Goal: Book appointment/travel/reservation

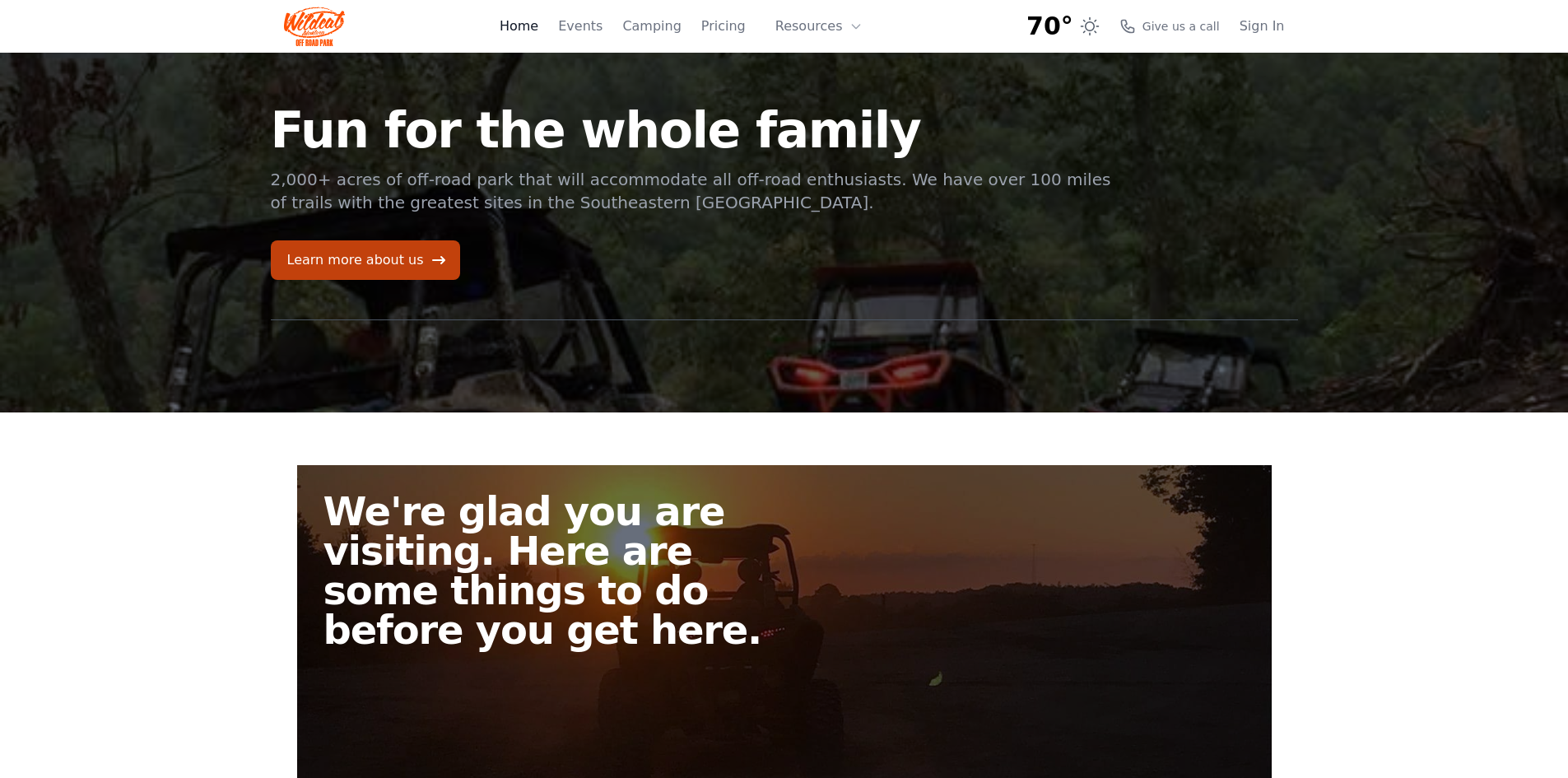
click at [535, 23] on link "Home" at bounding box center [518, 26] width 38 height 20
click at [538, 24] on link "Home" at bounding box center [518, 26] width 38 height 20
click at [587, 28] on link "Events" at bounding box center [580, 26] width 44 height 20
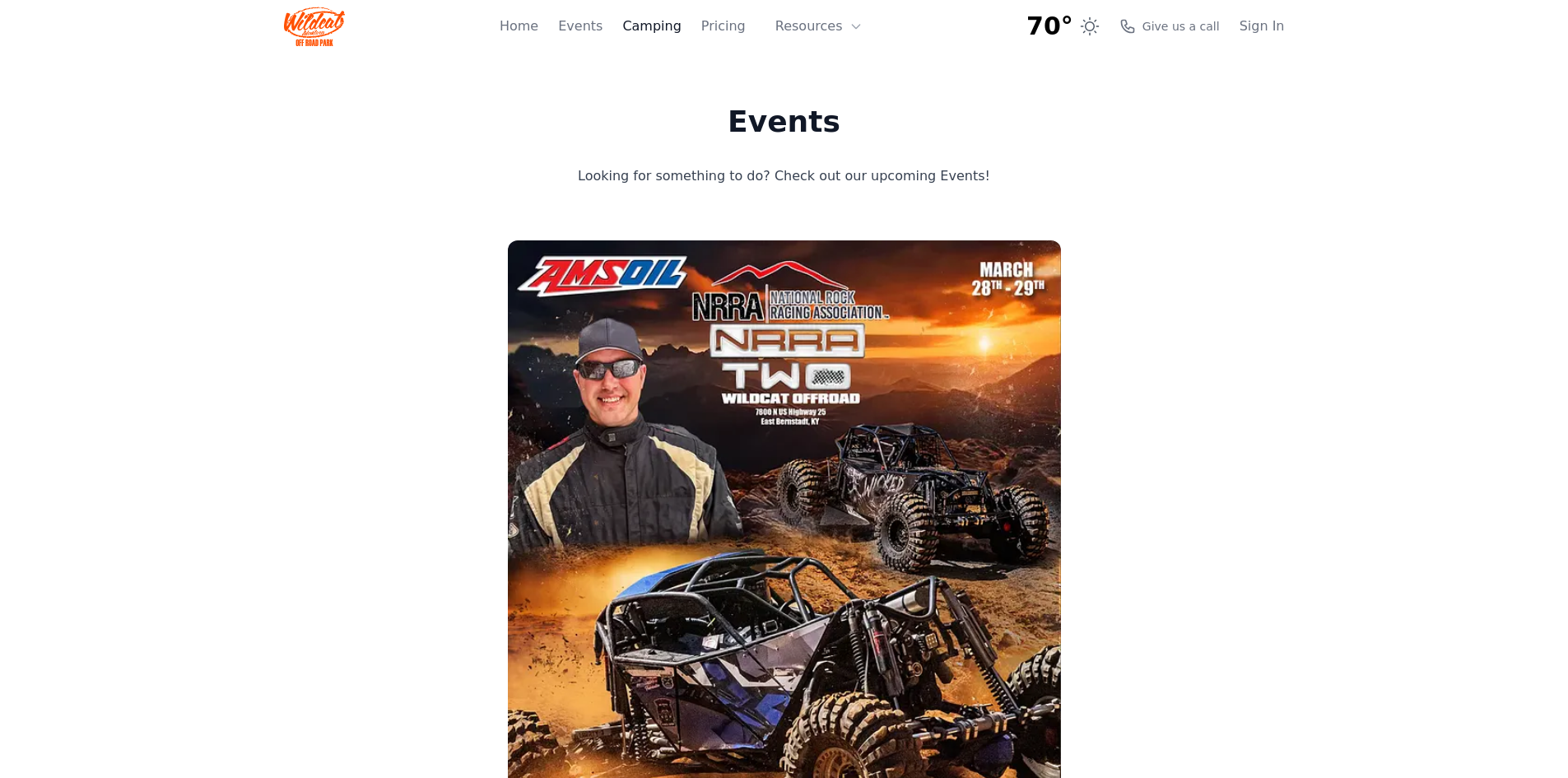
click at [656, 35] on link "Camping" at bounding box center [651, 26] width 59 height 20
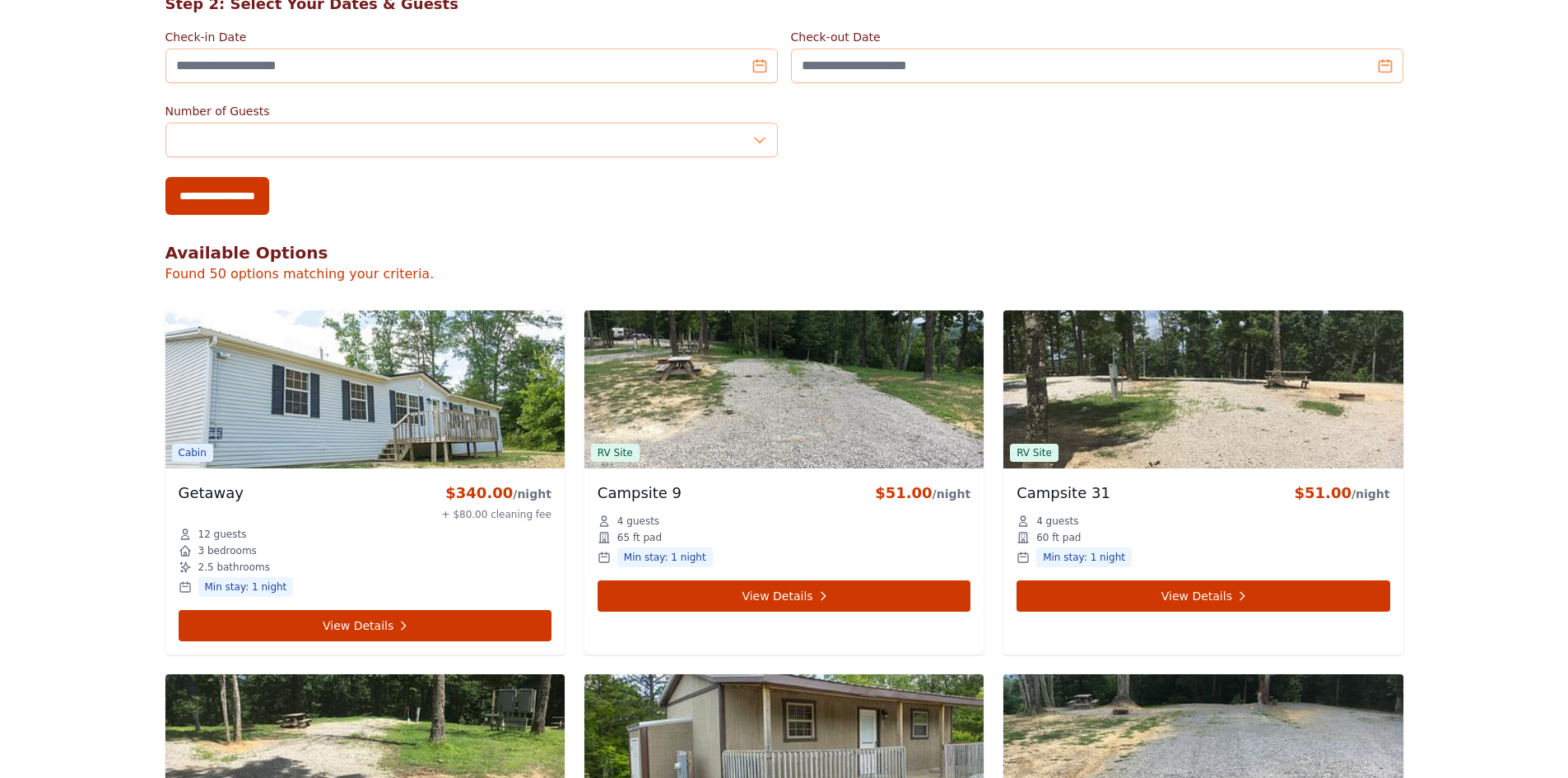
scroll to position [247, 0]
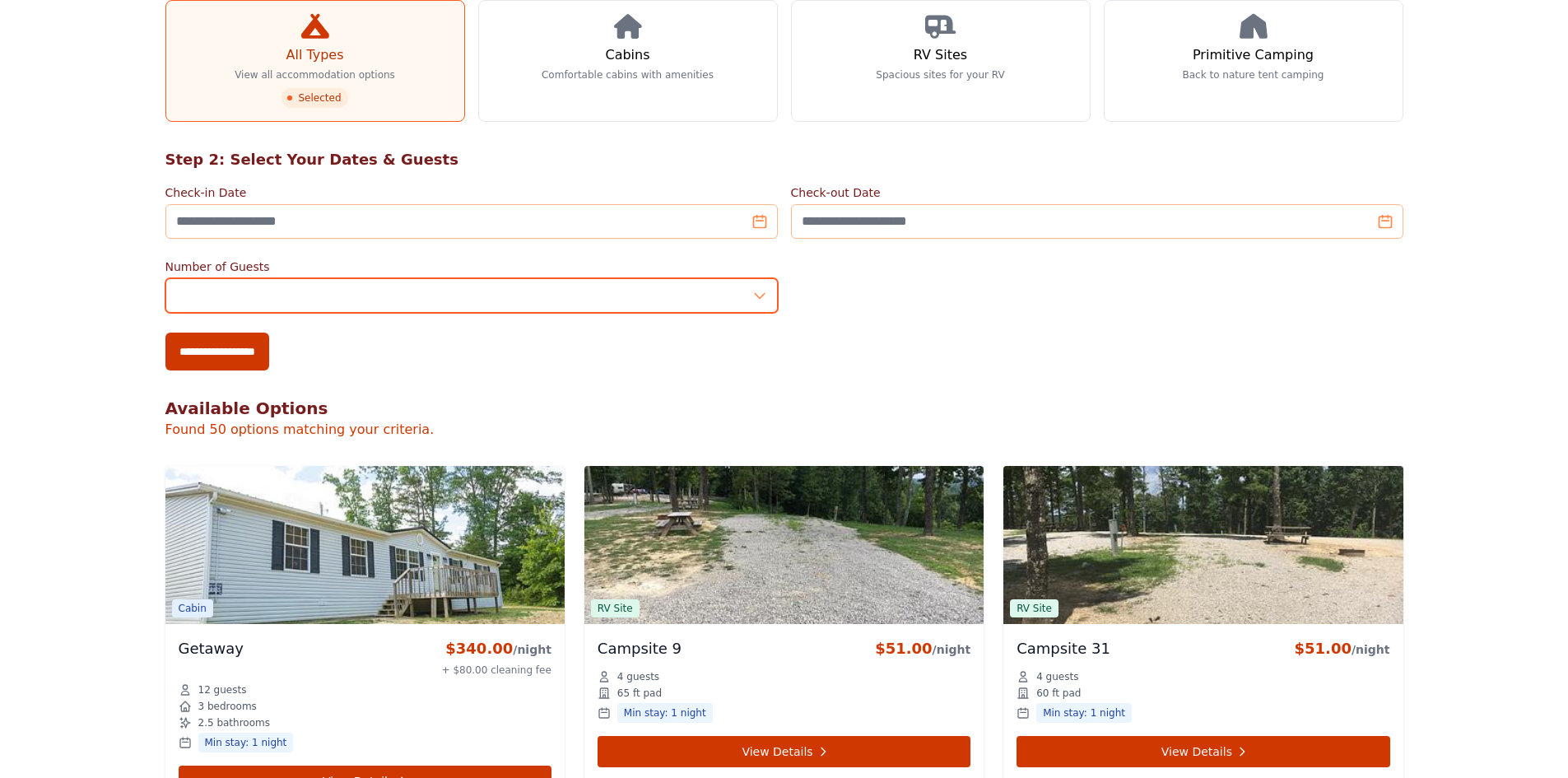
click at [333, 293] on input "*" at bounding box center [472, 295] width 612 height 35
type input "*"
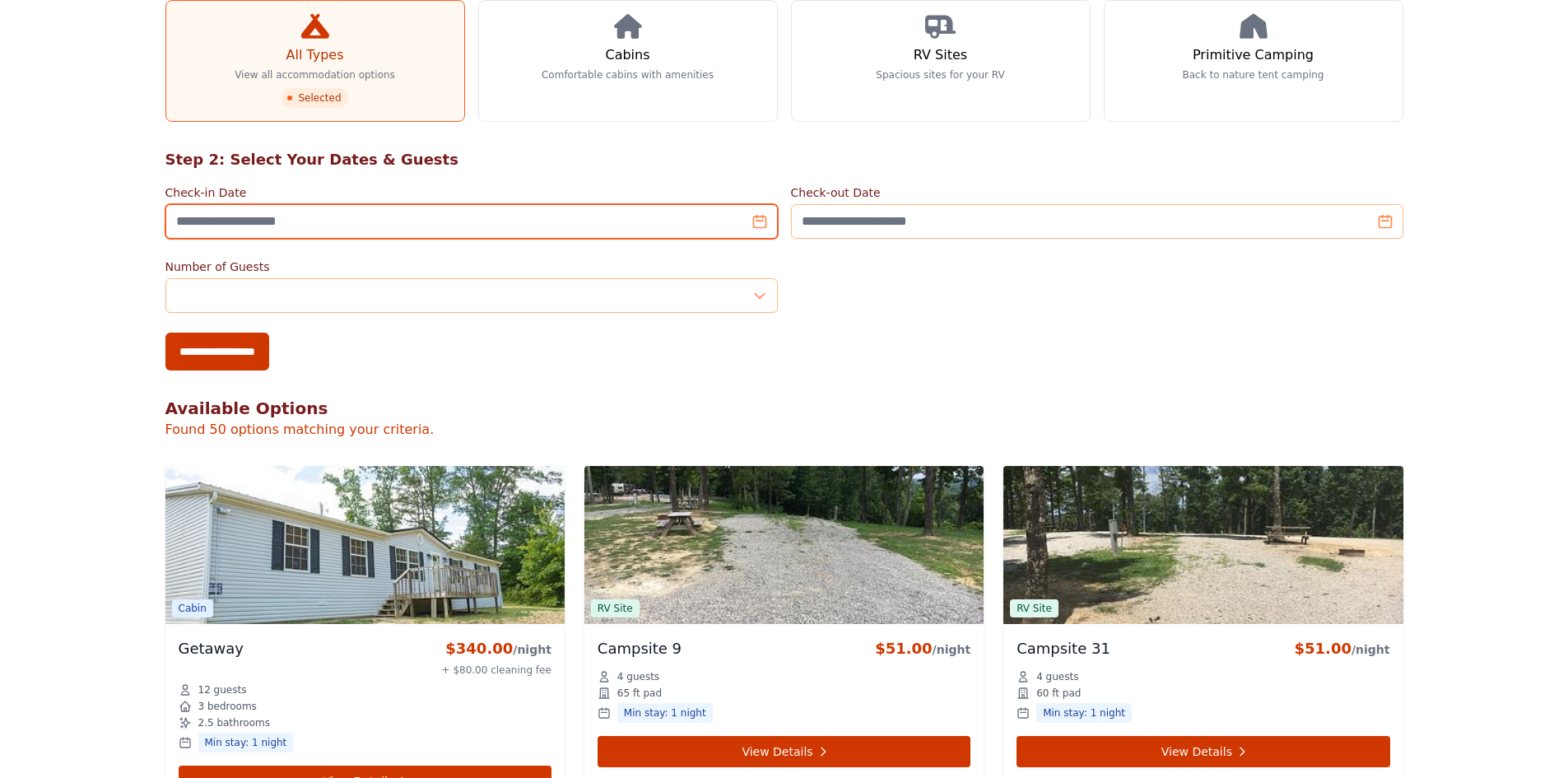
click at [486, 234] on input "Check-in Date" at bounding box center [472, 221] width 612 height 35
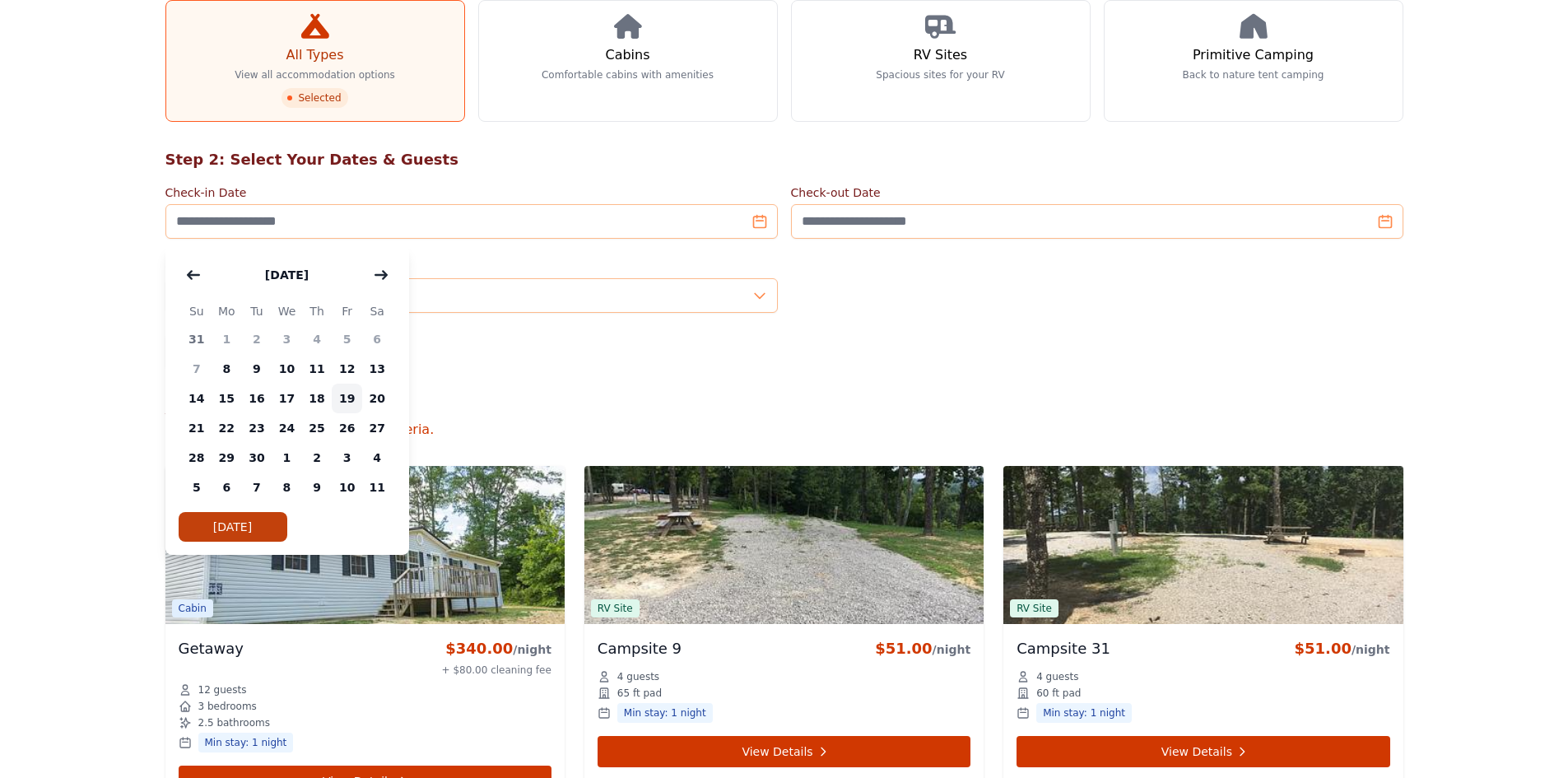
click at [345, 396] on span "19" at bounding box center [347, 398] width 31 height 30
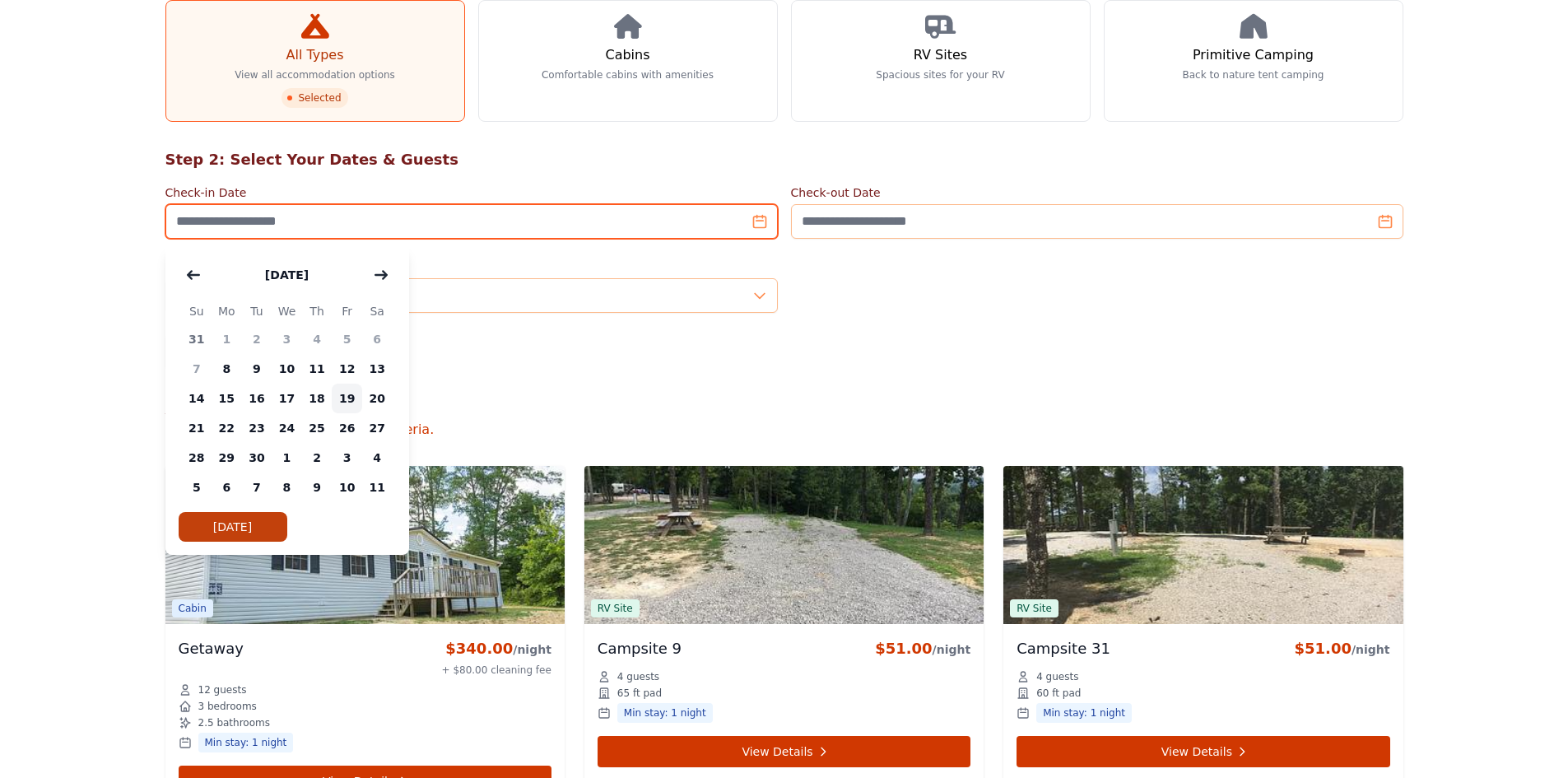
type input "**********"
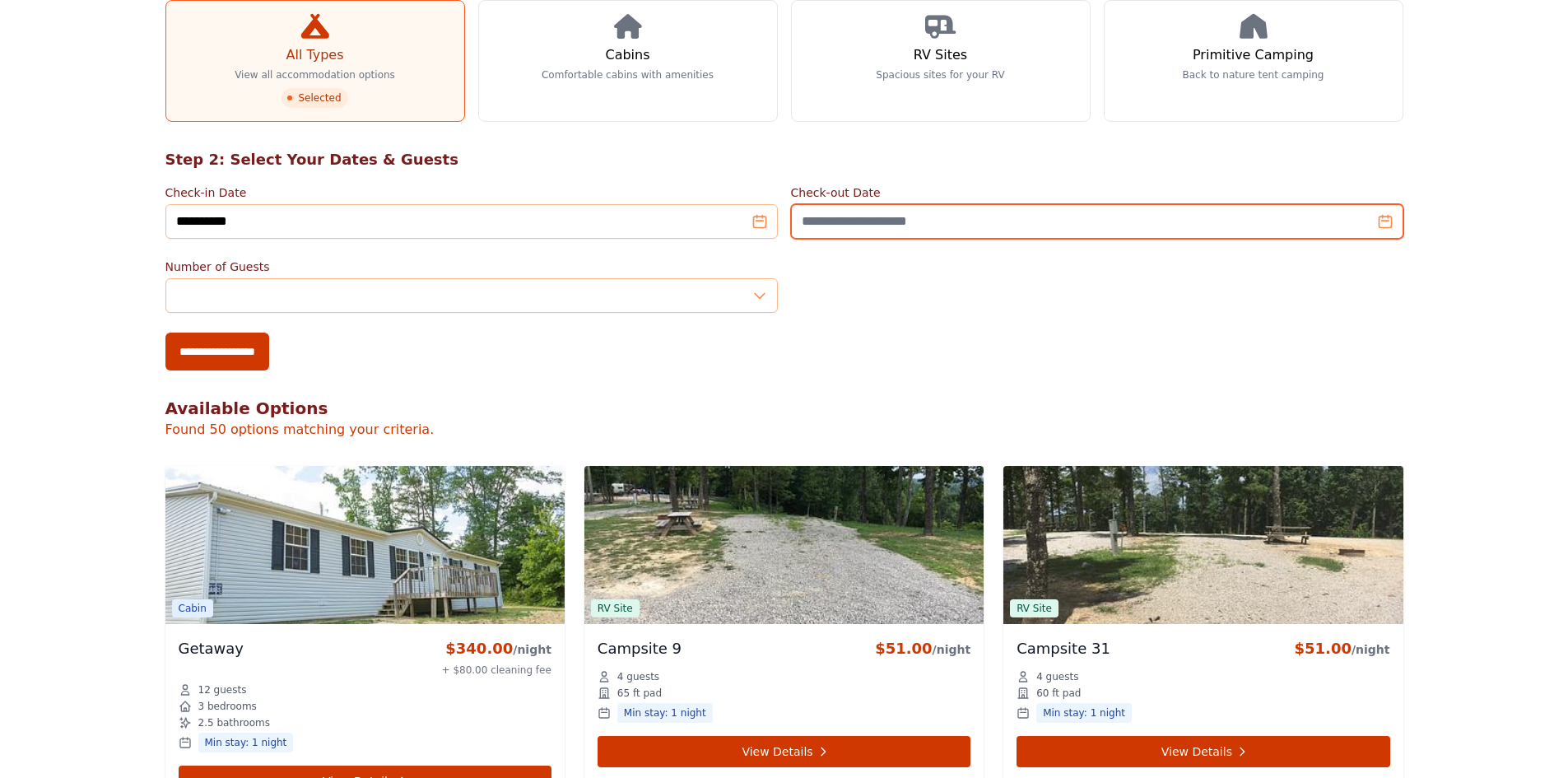
click at [911, 223] on input "Check-out Date" at bounding box center [1097, 221] width 612 height 35
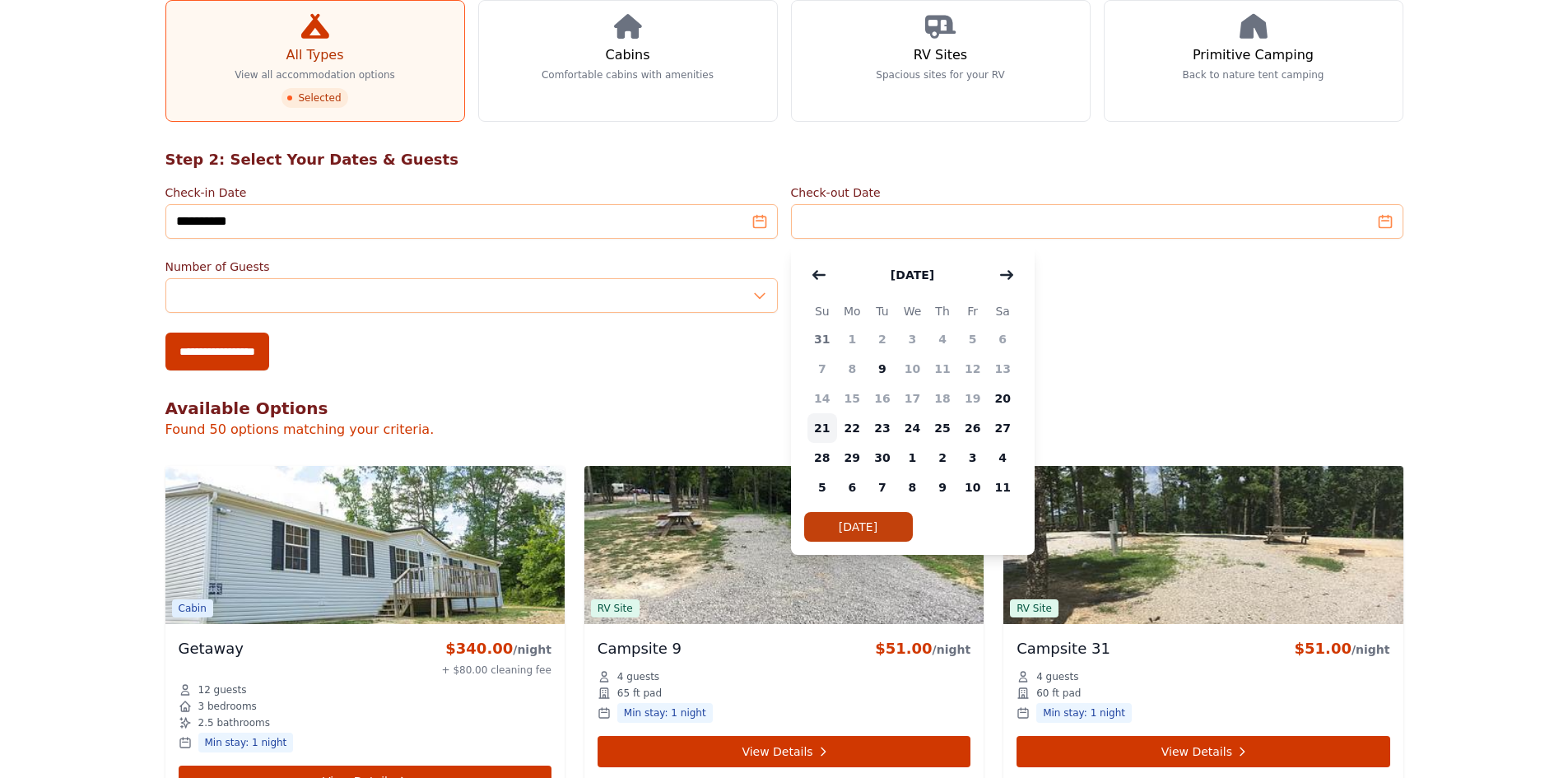
click at [825, 427] on span "21" at bounding box center [823, 428] width 31 height 30
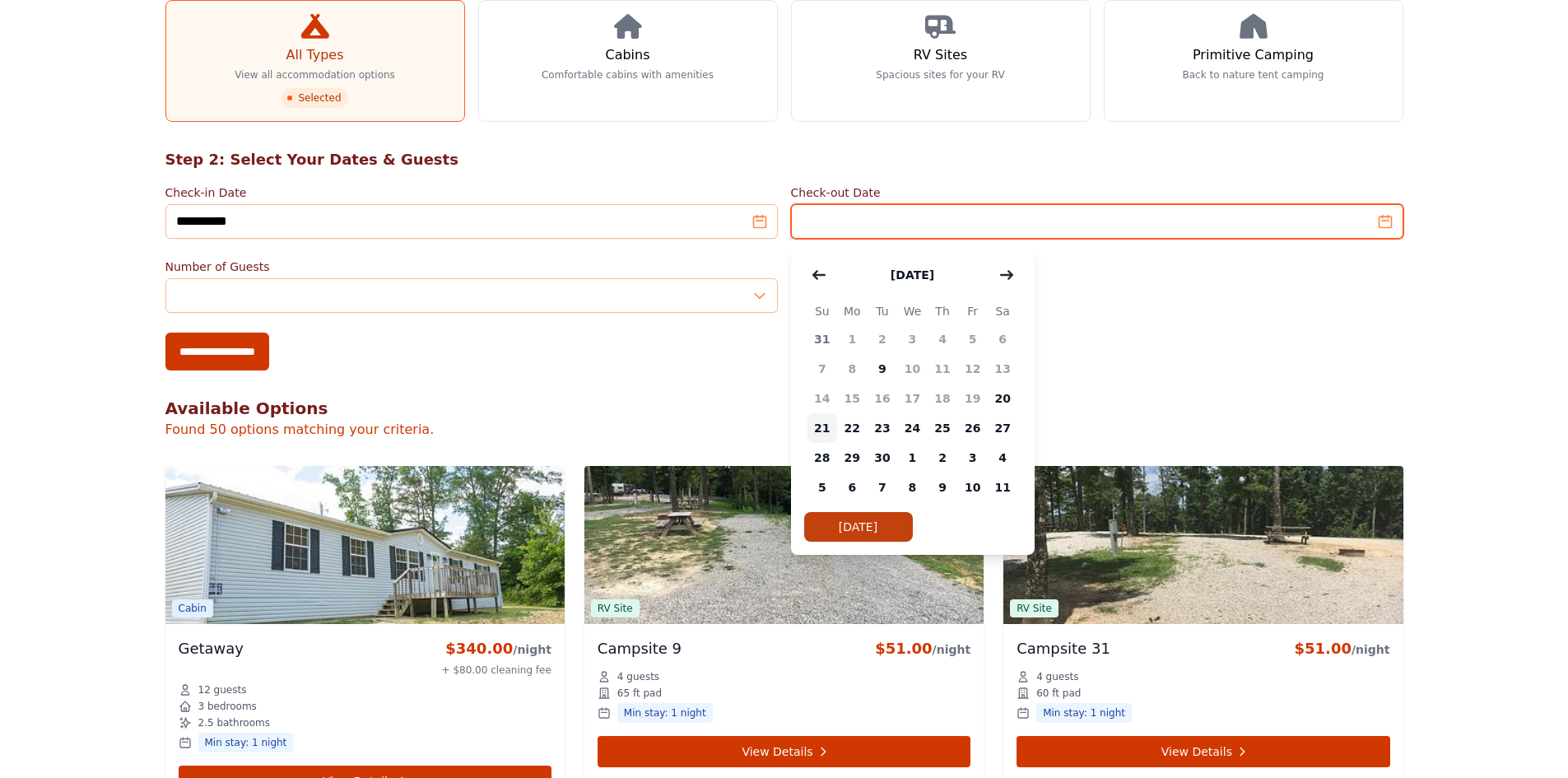
type input "**********"
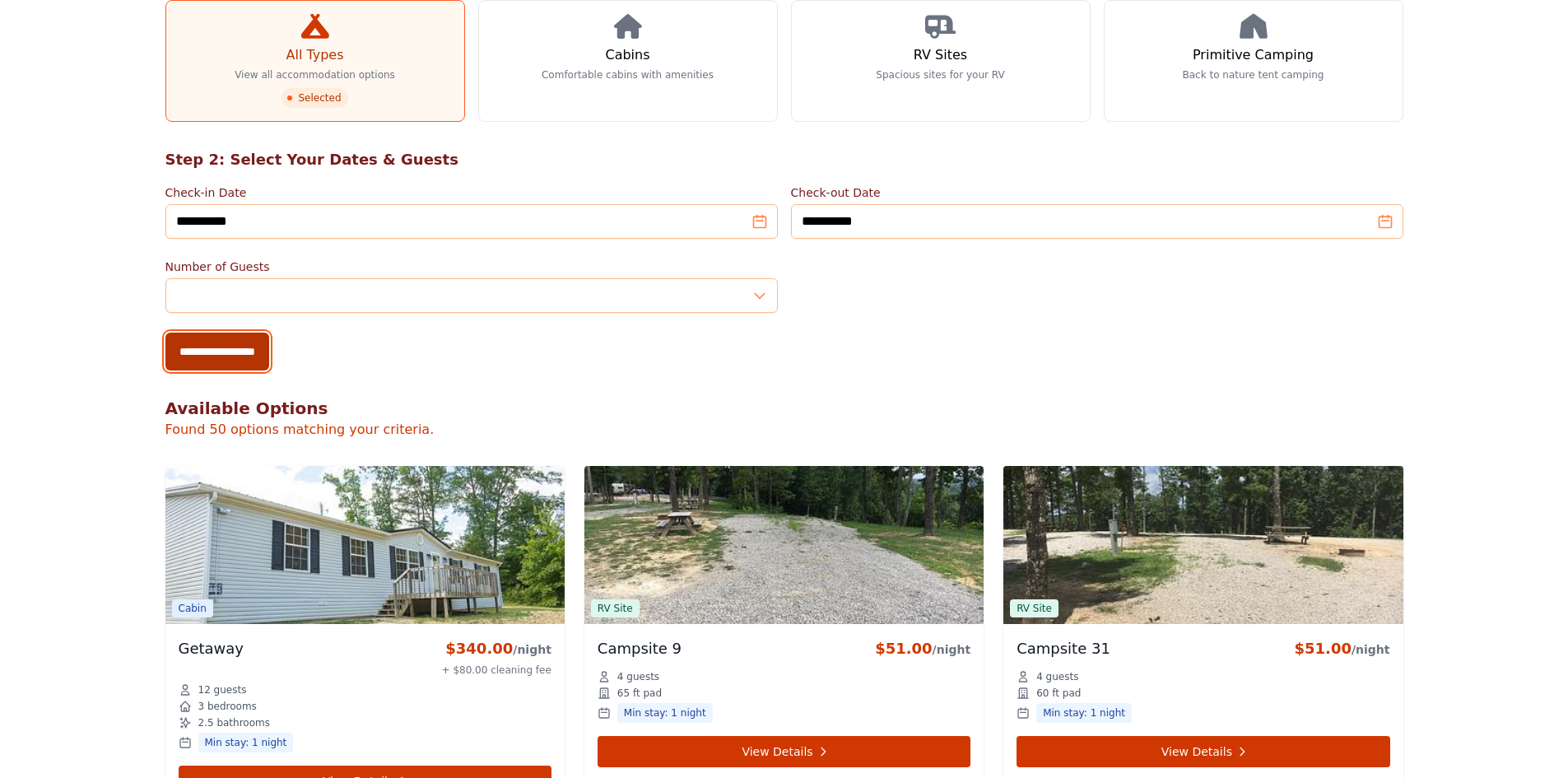
click at [200, 357] on input "**********" at bounding box center [217, 351] width 104 height 38
type input "**********"
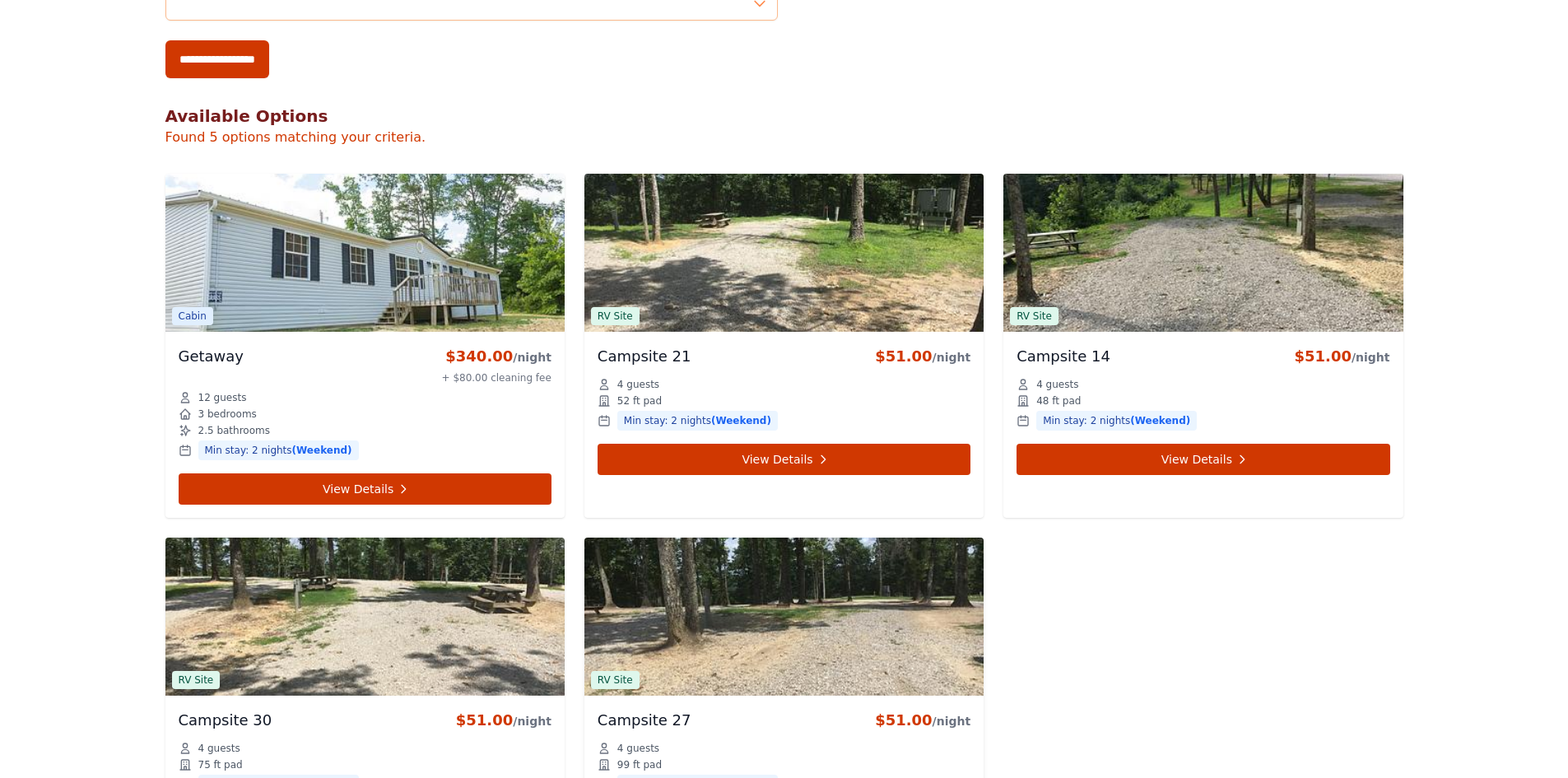
scroll to position [705, 0]
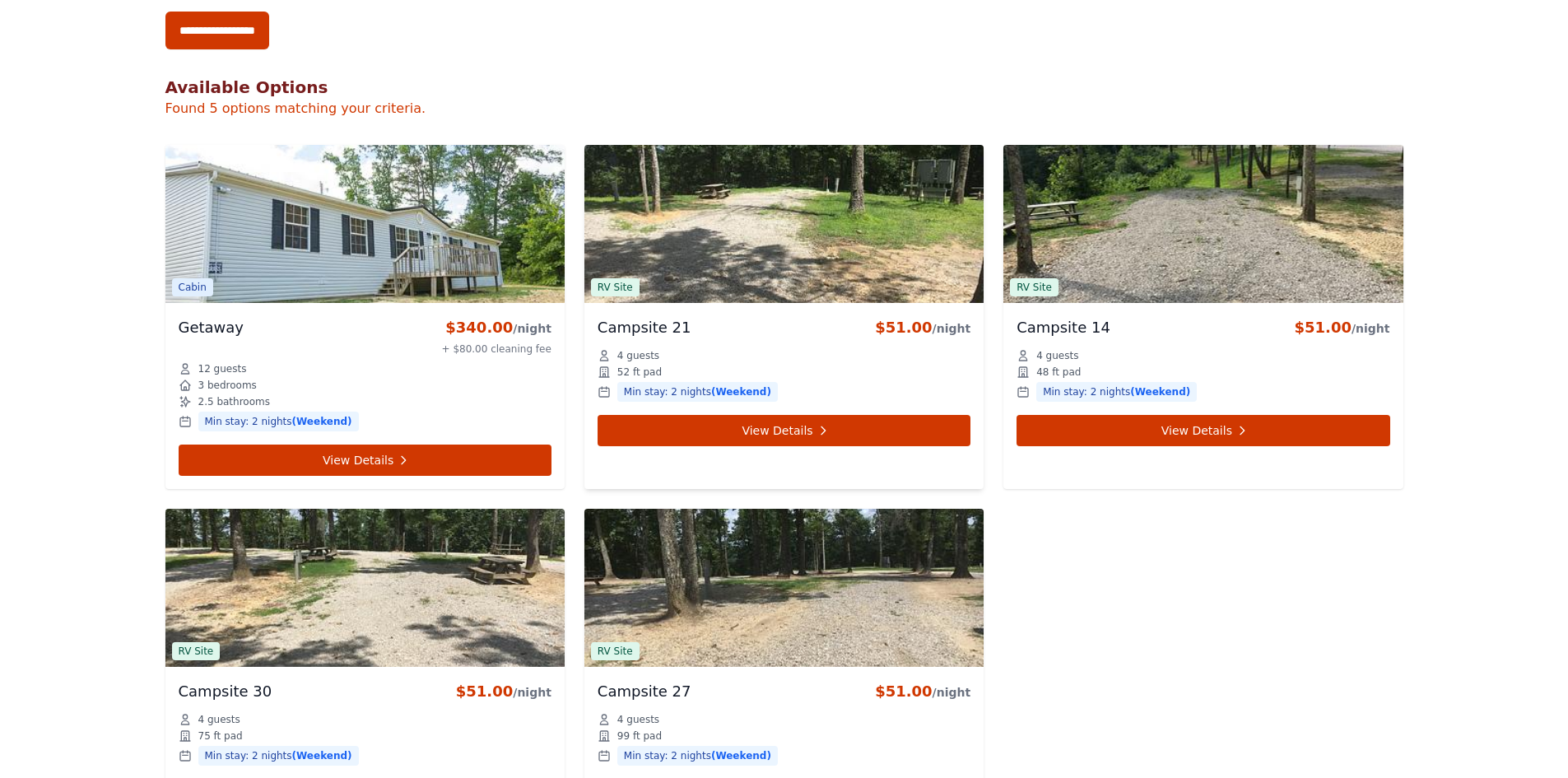
click at [721, 239] on img at bounding box center [784, 224] width 399 height 158
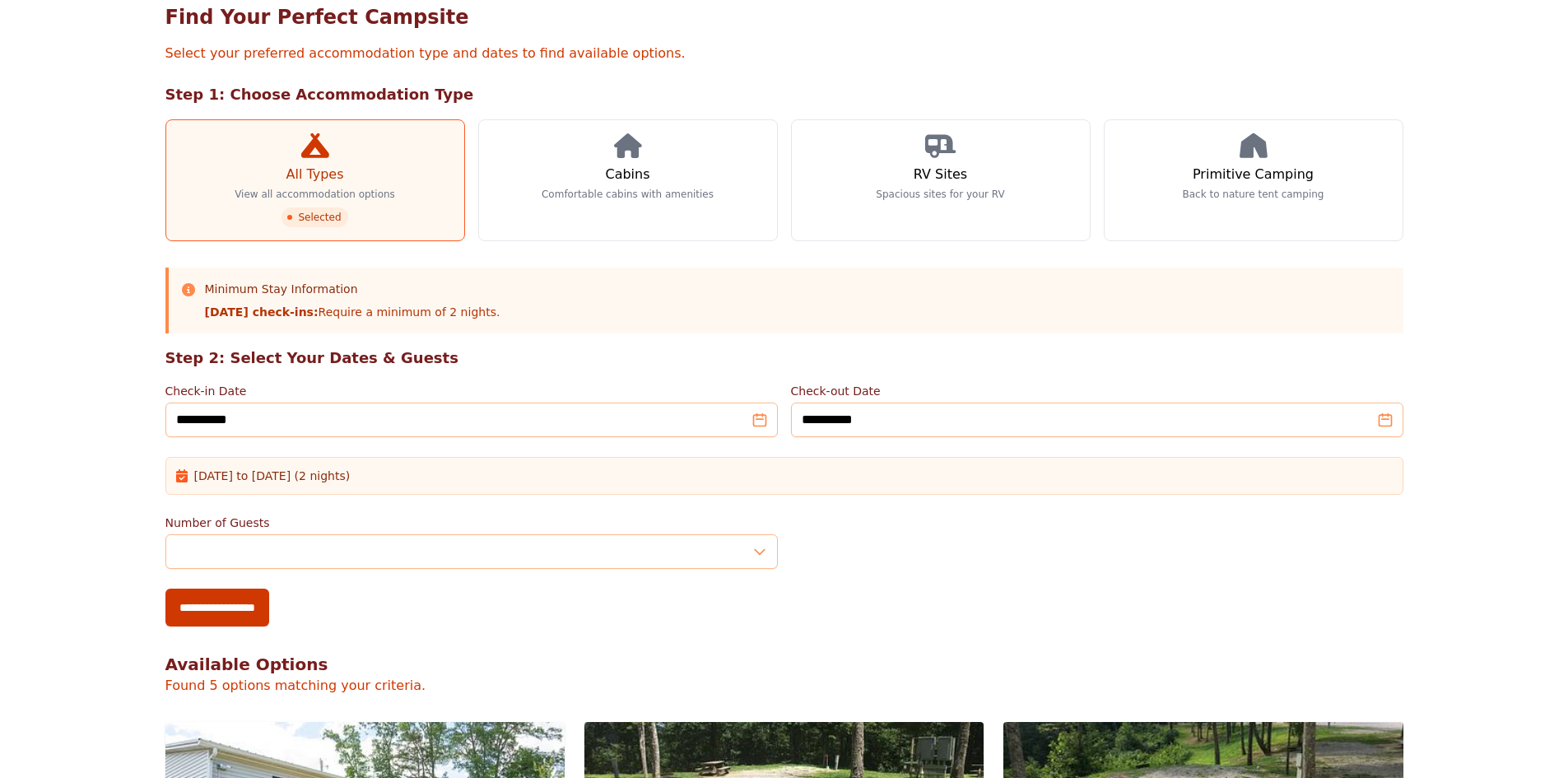
scroll to position [0, 0]
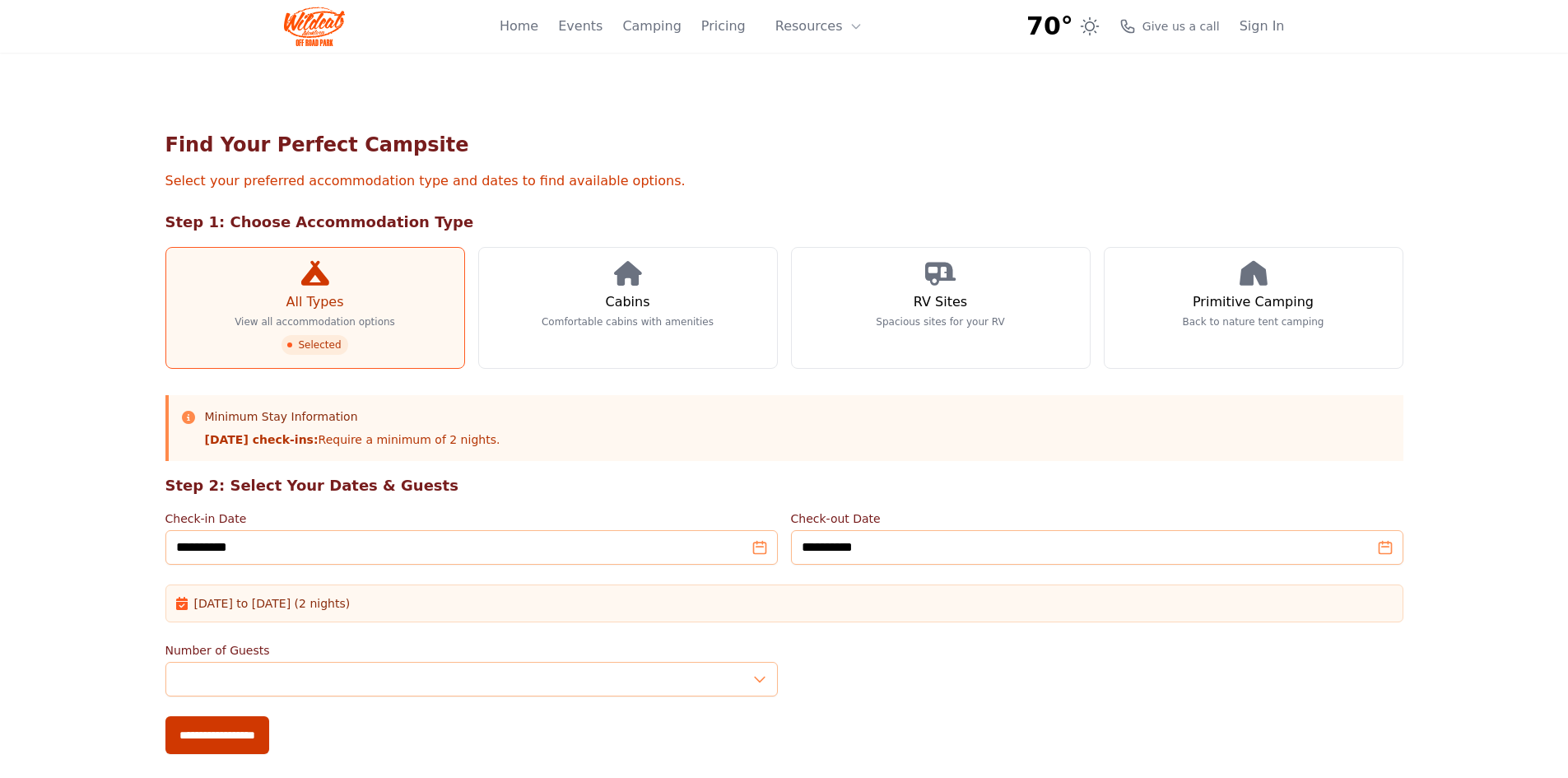
drag, startPoint x: 454, startPoint y: 598, endPoint x: 332, endPoint y: 596, distance: 122.0
click at [454, 598] on div "[DATE] to [DATE] (2 nights)" at bounding box center [784, 603] width 1217 height 16
click at [305, 605] on span "[DATE] to [DATE] (2 nights)" at bounding box center [272, 603] width 156 height 16
click at [524, 15] on div "Home Events Camping Pricing Resources About FAQ" at bounding box center [686, 26] width 373 height 53
click at [541, 46] on div "Home Events Camping Pricing Resources About FAQ" at bounding box center [686, 26] width 373 height 53
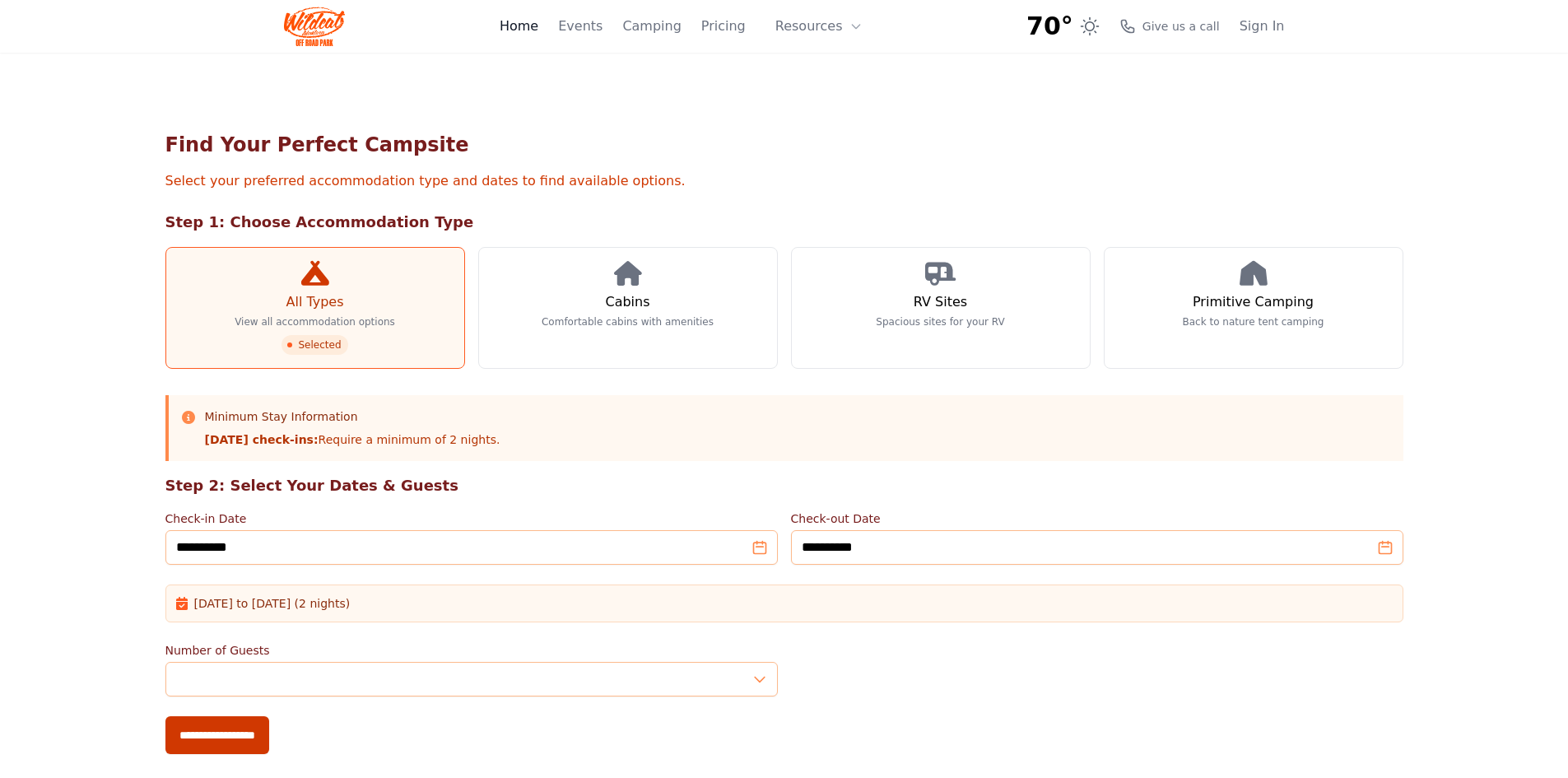
click at [538, 35] on link "Home" at bounding box center [518, 26] width 38 height 20
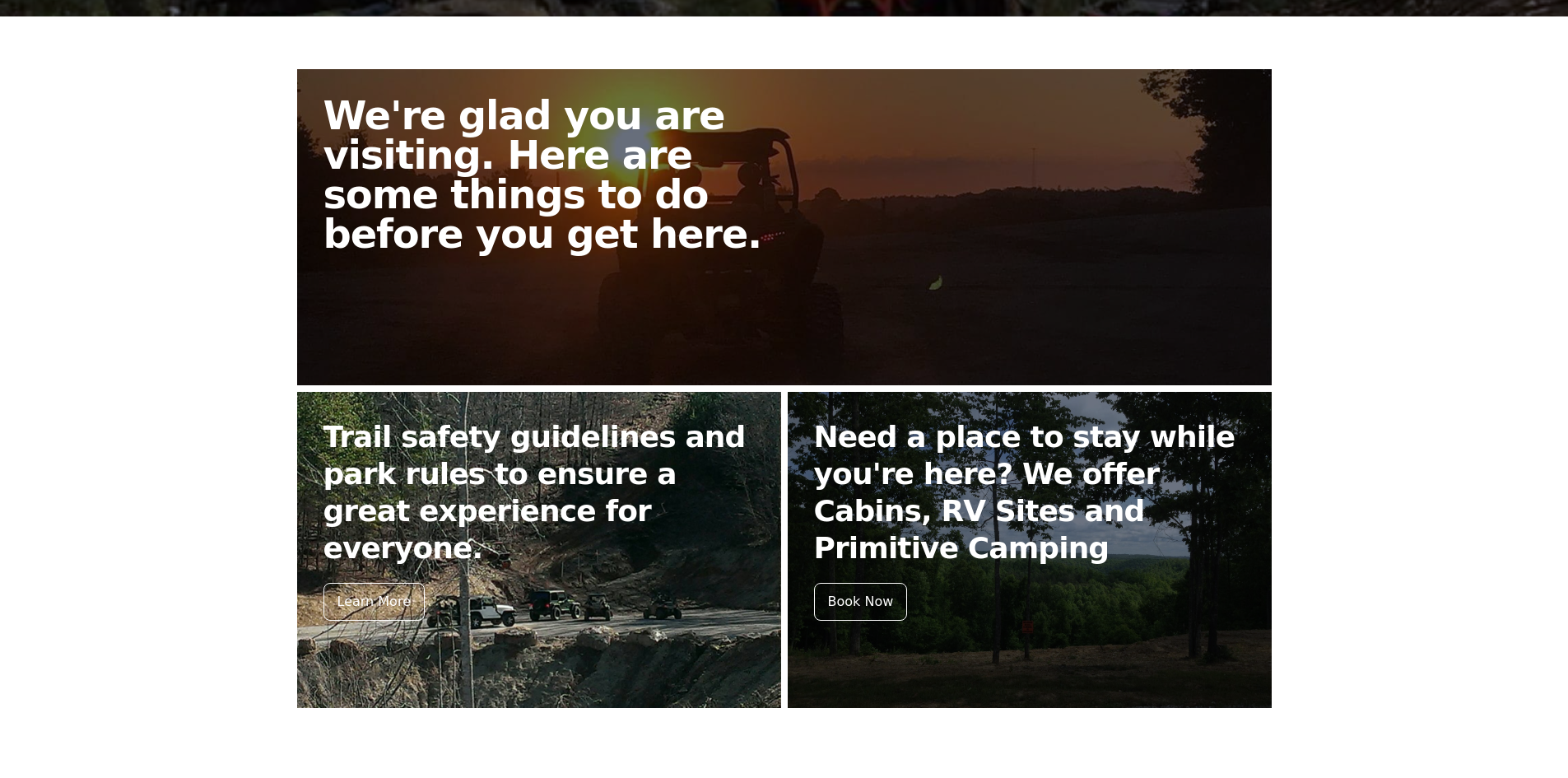
scroll to position [556, 0]
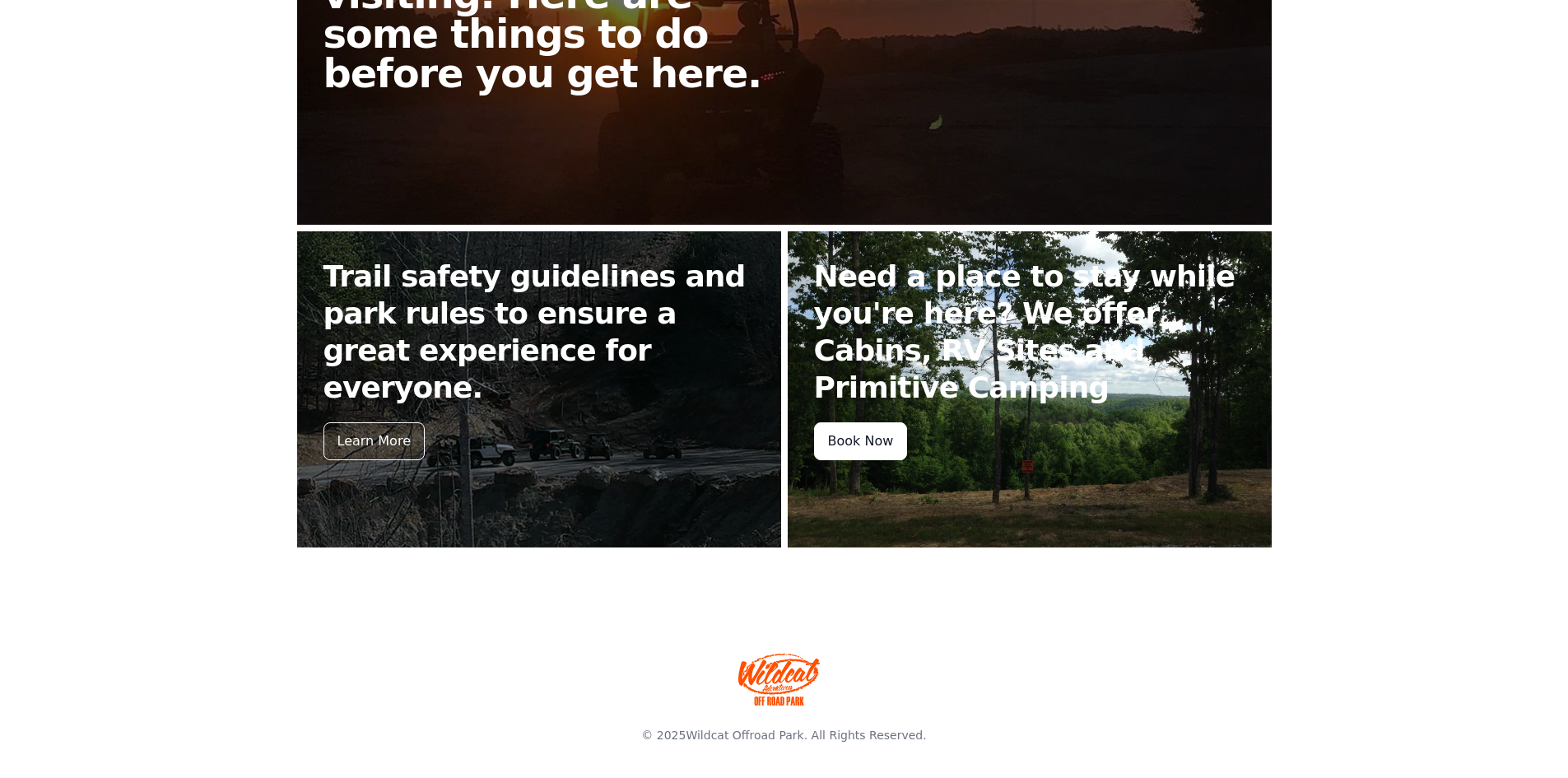
click at [863, 442] on div "Book Now" at bounding box center [861, 441] width 94 height 38
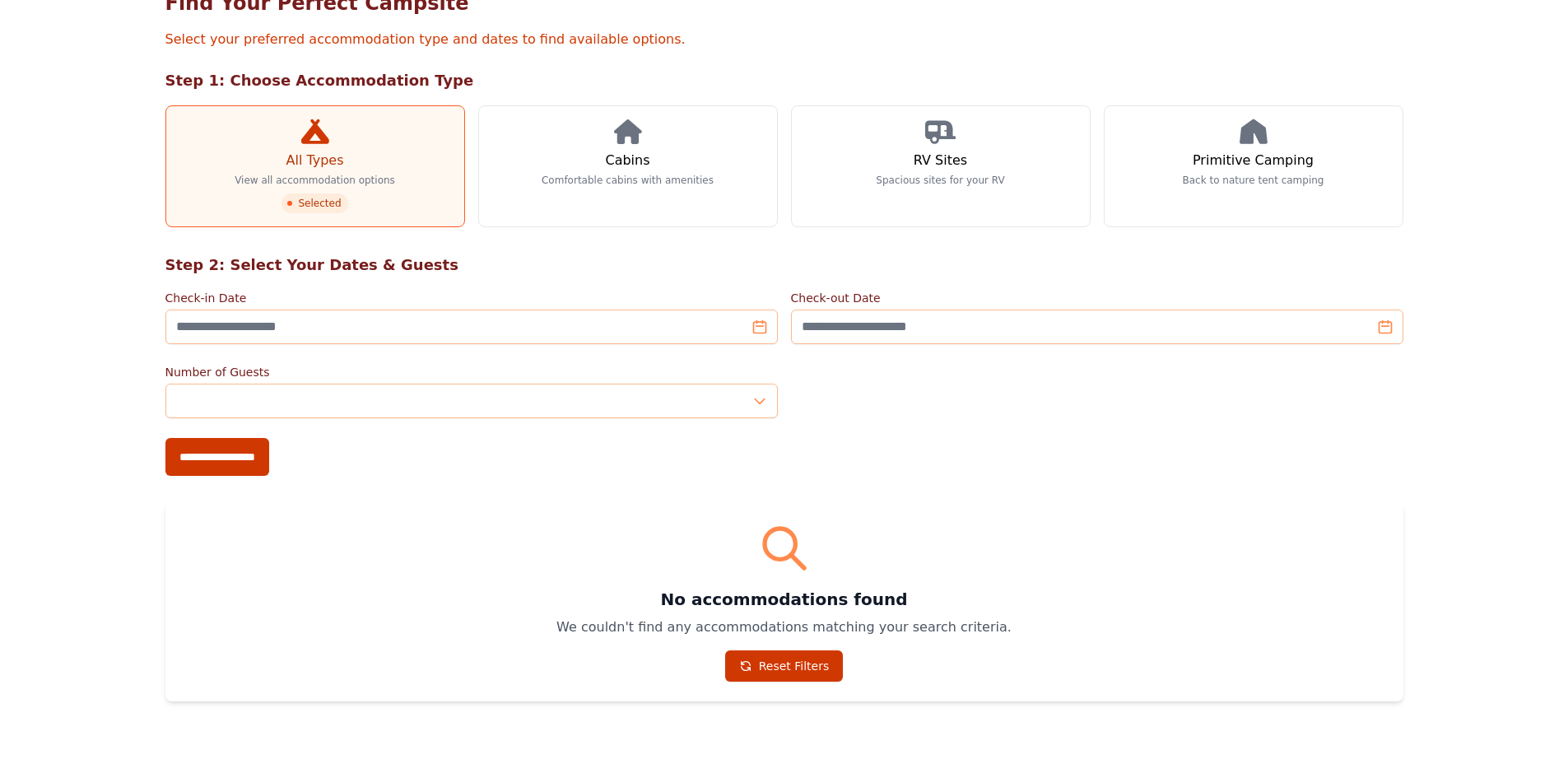
scroll to position [322, 0]
